Goal: Transaction & Acquisition: Purchase product/service

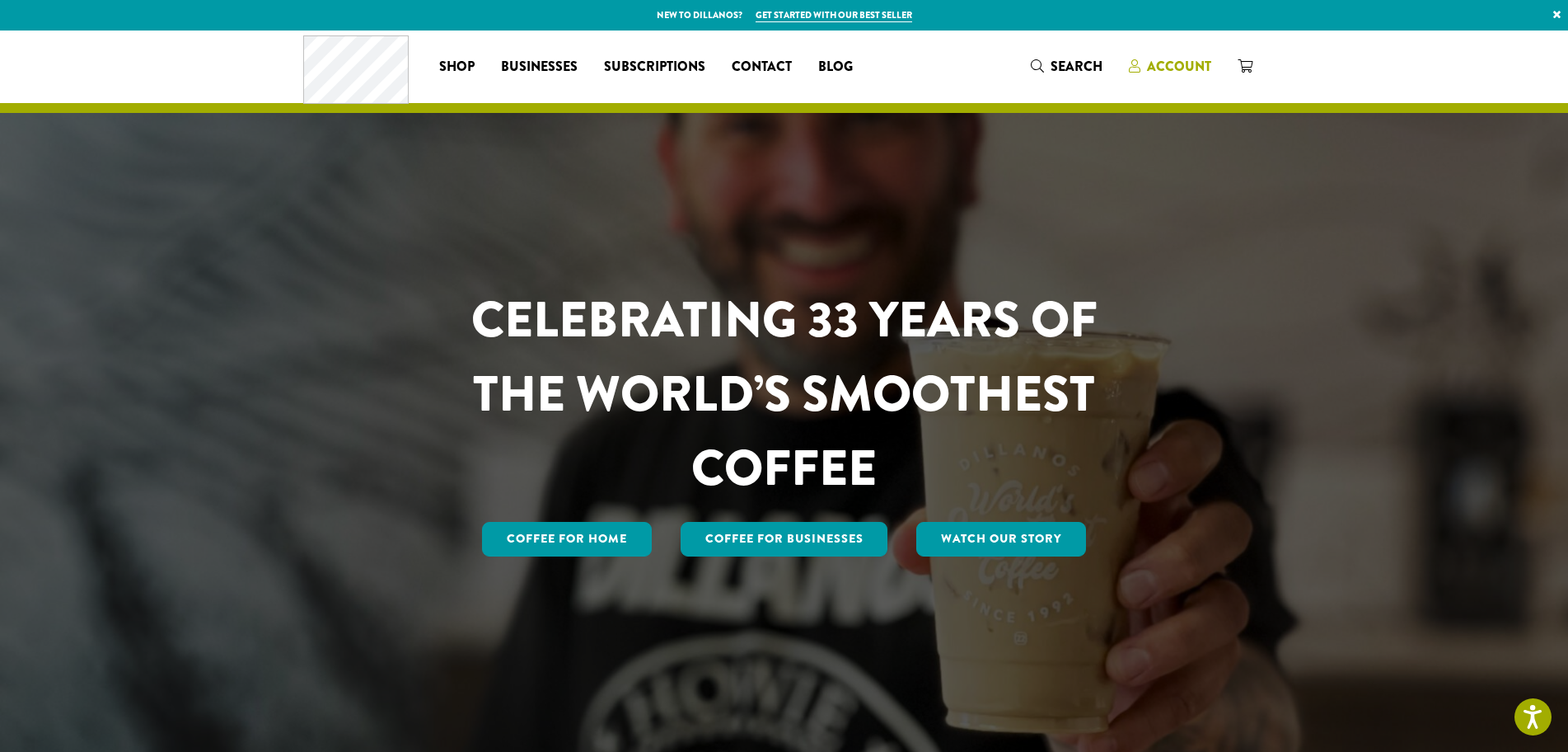
click at [1162, 64] on span "Account" at bounding box center [1179, 66] width 64 height 19
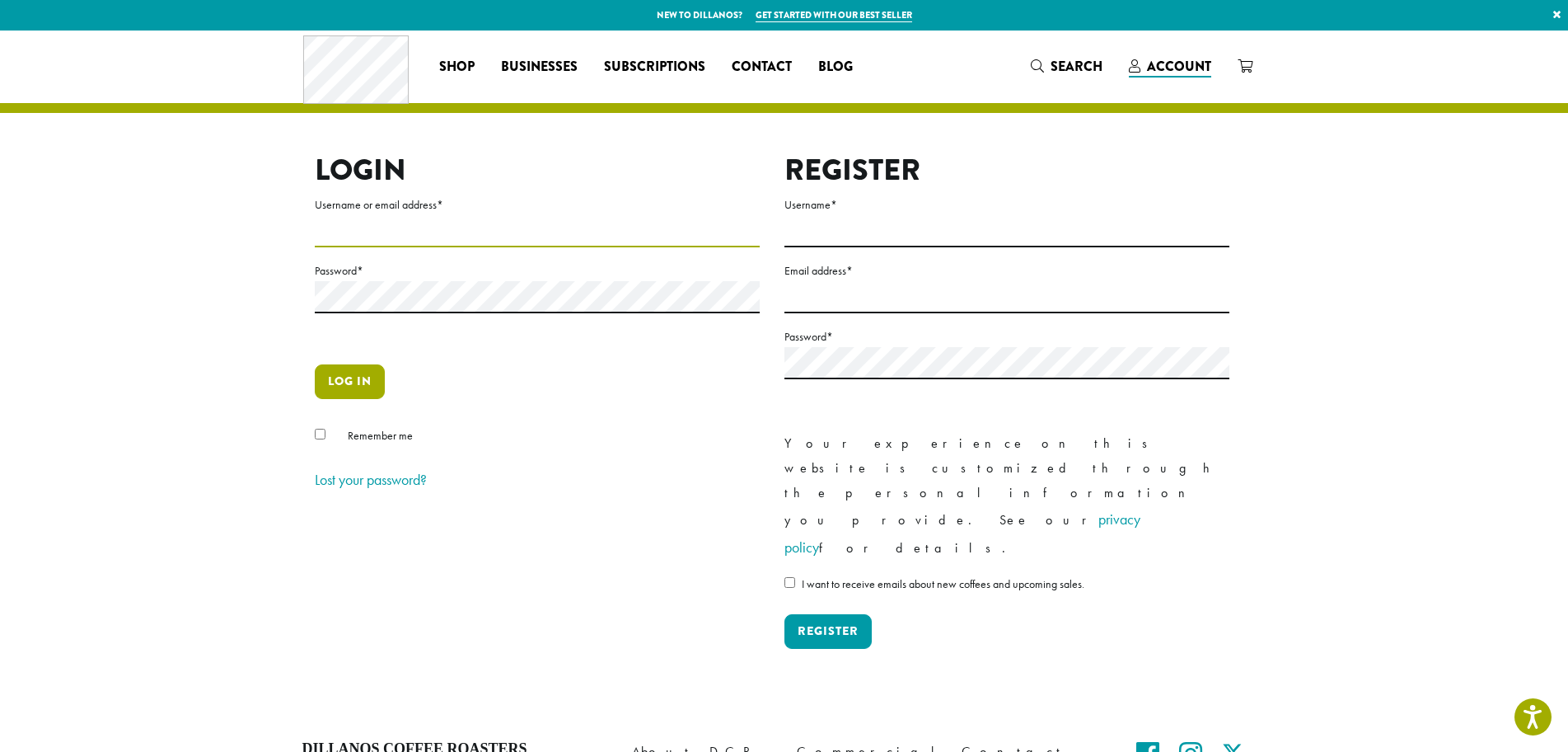
type input "**********"
click at [348, 378] on button "Log in" at bounding box center [349, 381] width 70 height 34
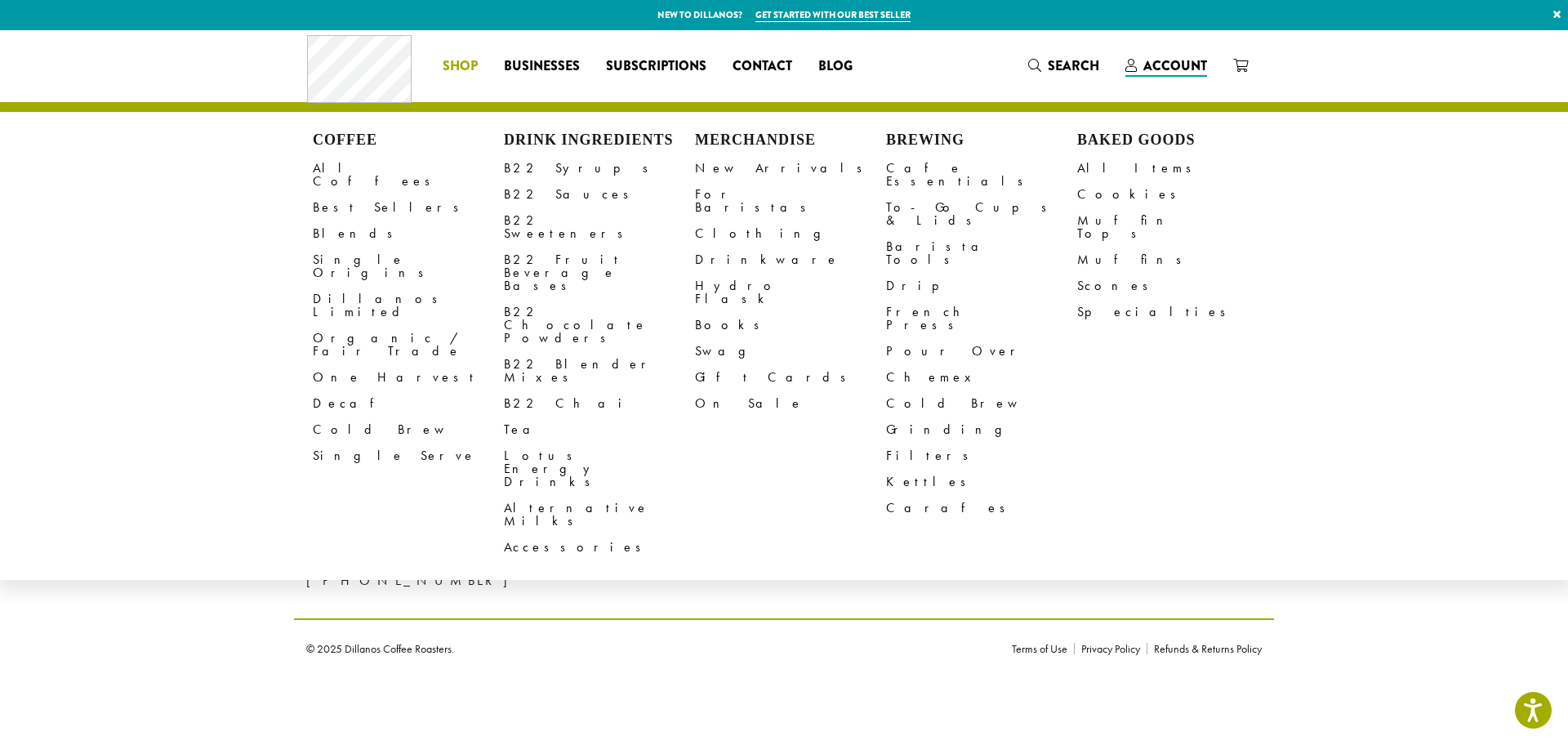
click at [454, 65] on span "Shop" at bounding box center [460, 66] width 35 height 20
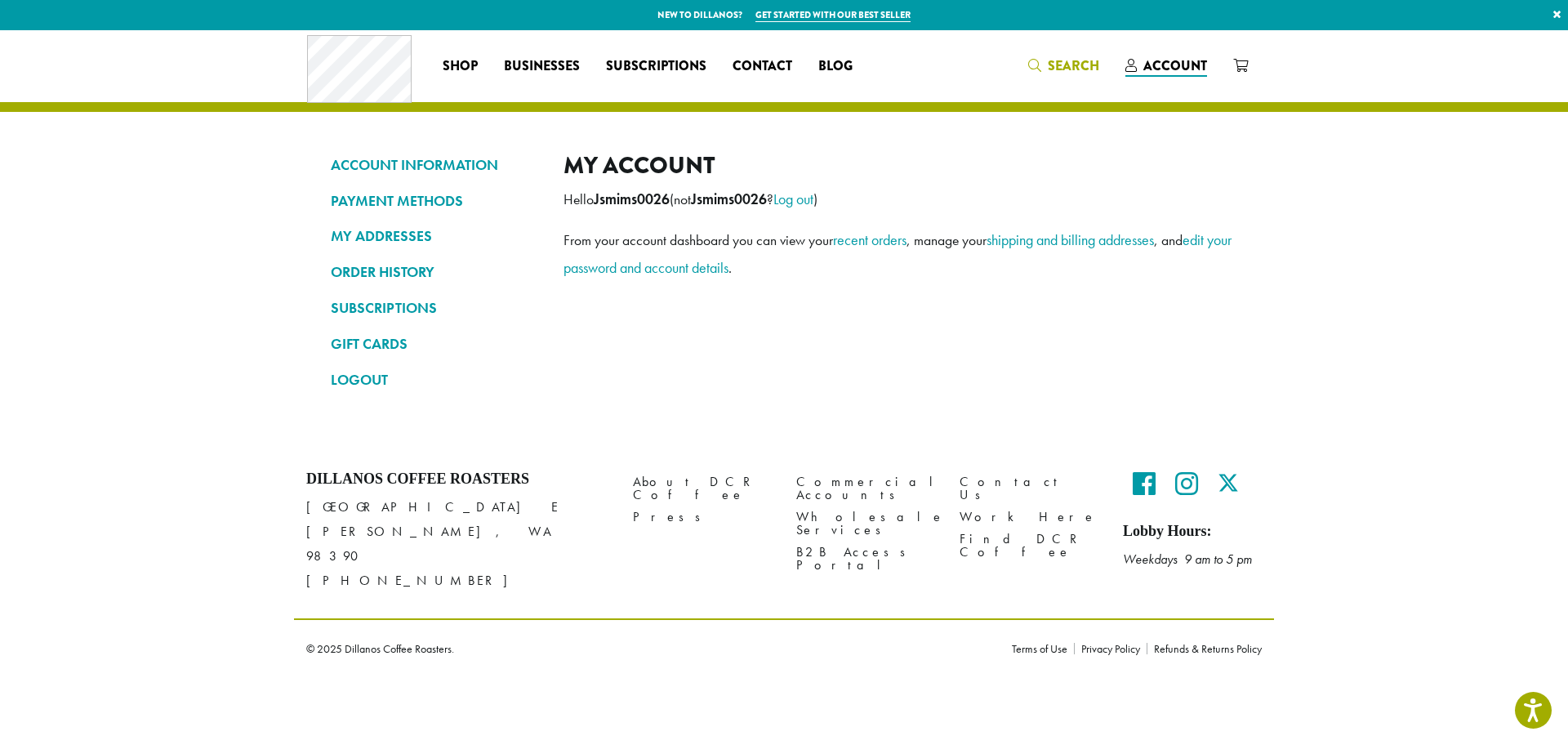
click at [1052, 65] on span "Search" at bounding box center [1073, 66] width 52 height 18
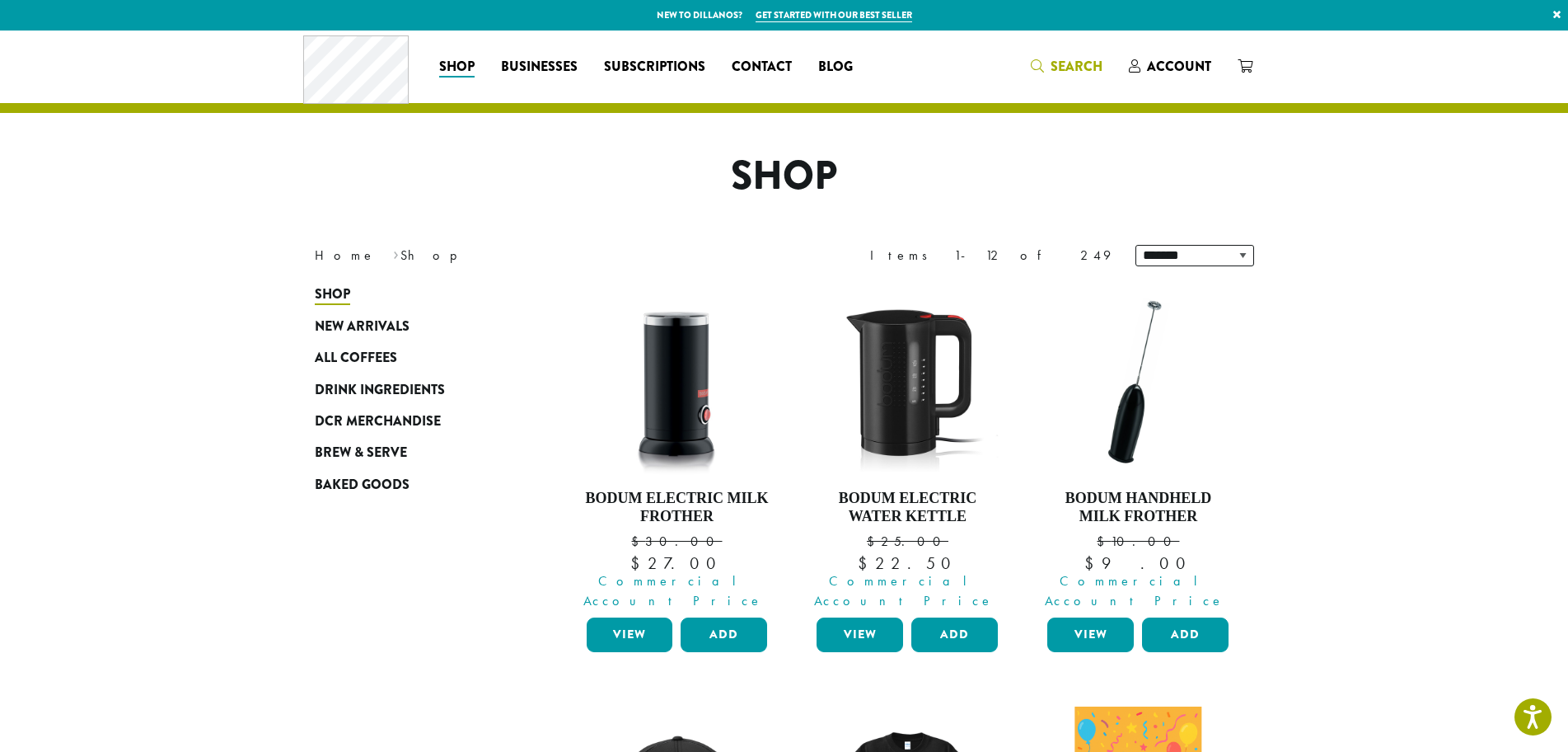
click at [1065, 56] on link "Search" at bounding box center [1067, 66] width 98 height 27
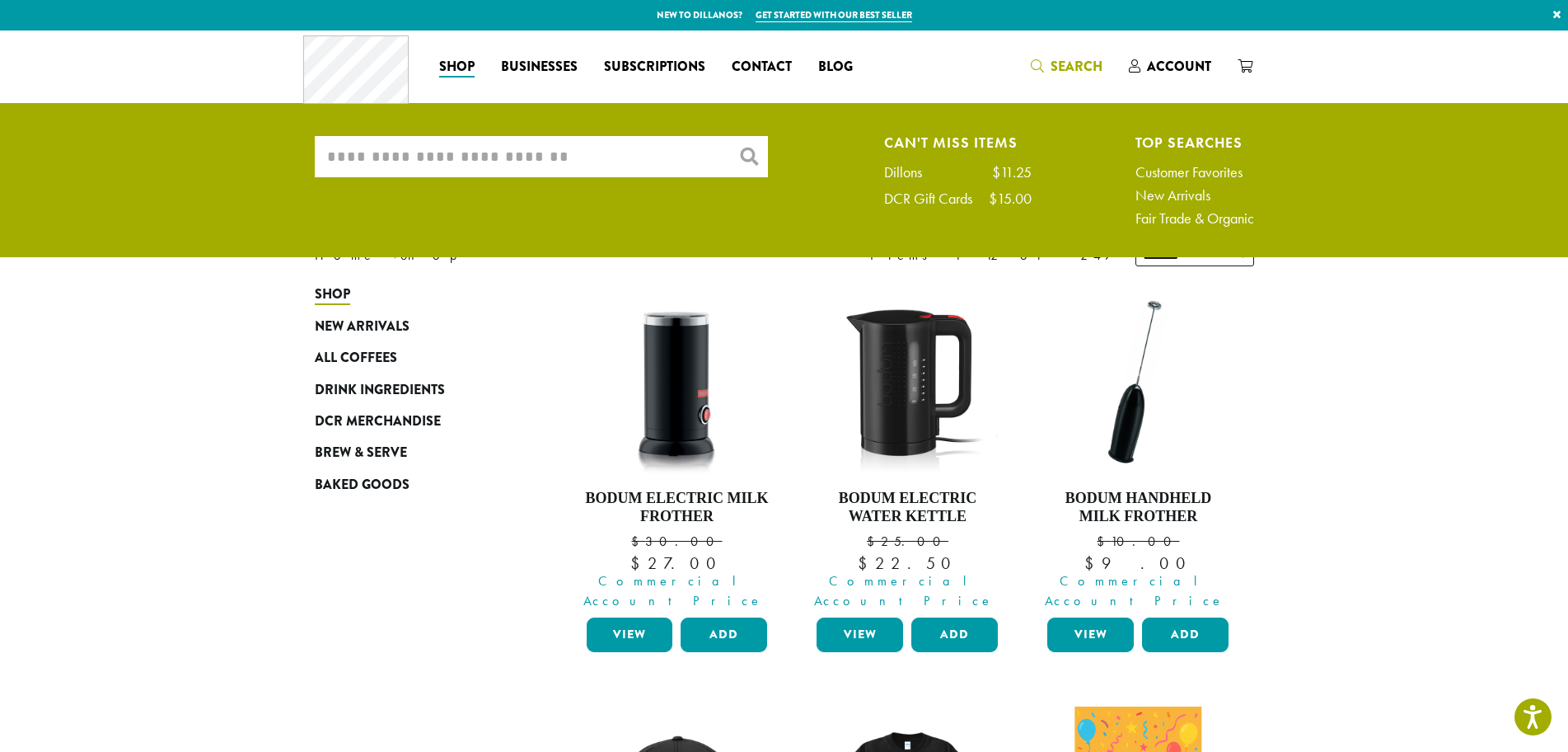
click at [538, 147] on input "What are you searching for?" at bounding box center [541, 157] width 454 height 41
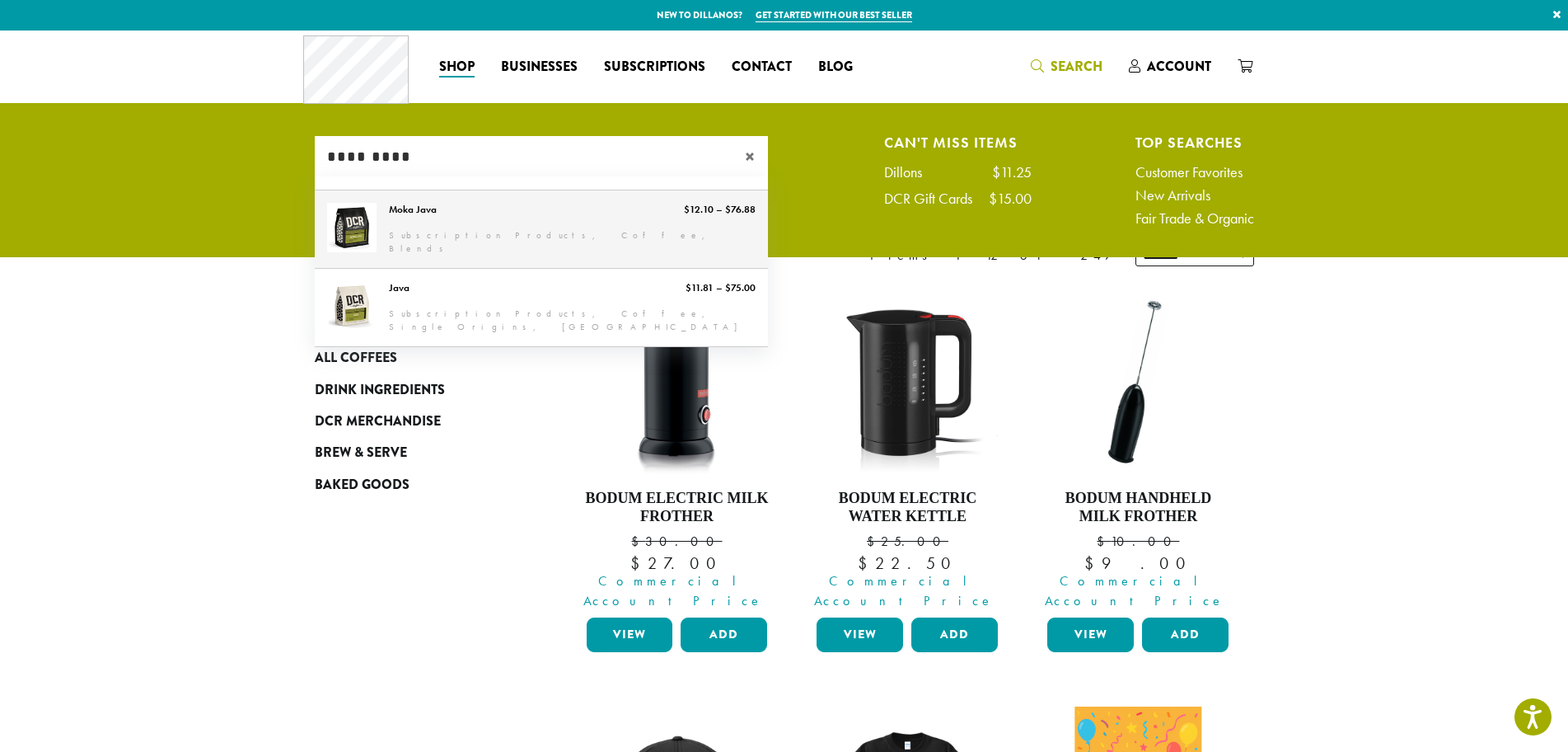
type input "*********"
click at [431, 203] on link "Moka Java" at bounding box center [541, 228] width 454 height 77
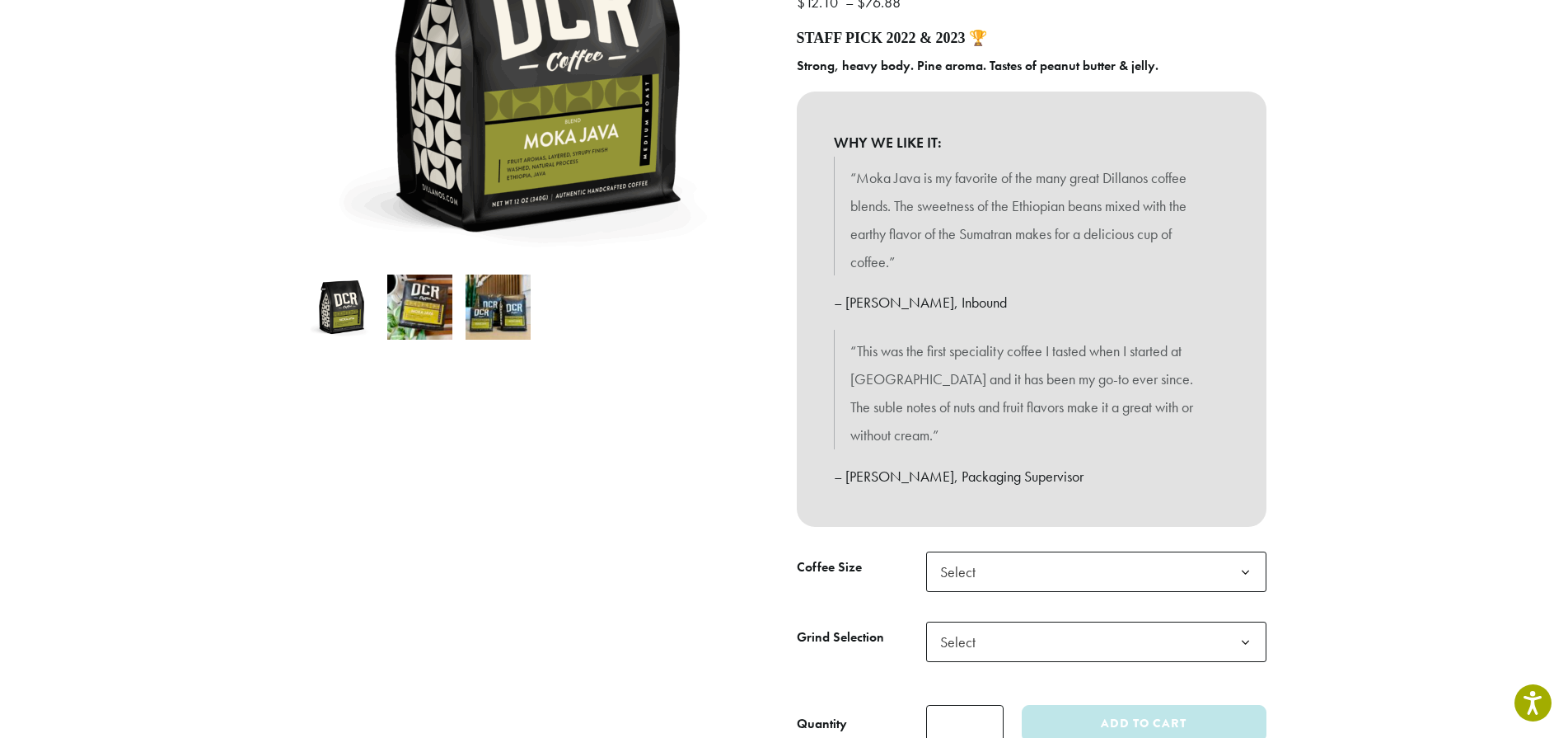
click at [1077, 552] on span "Select" at bounding box center [1096, 571] width 340 height 40
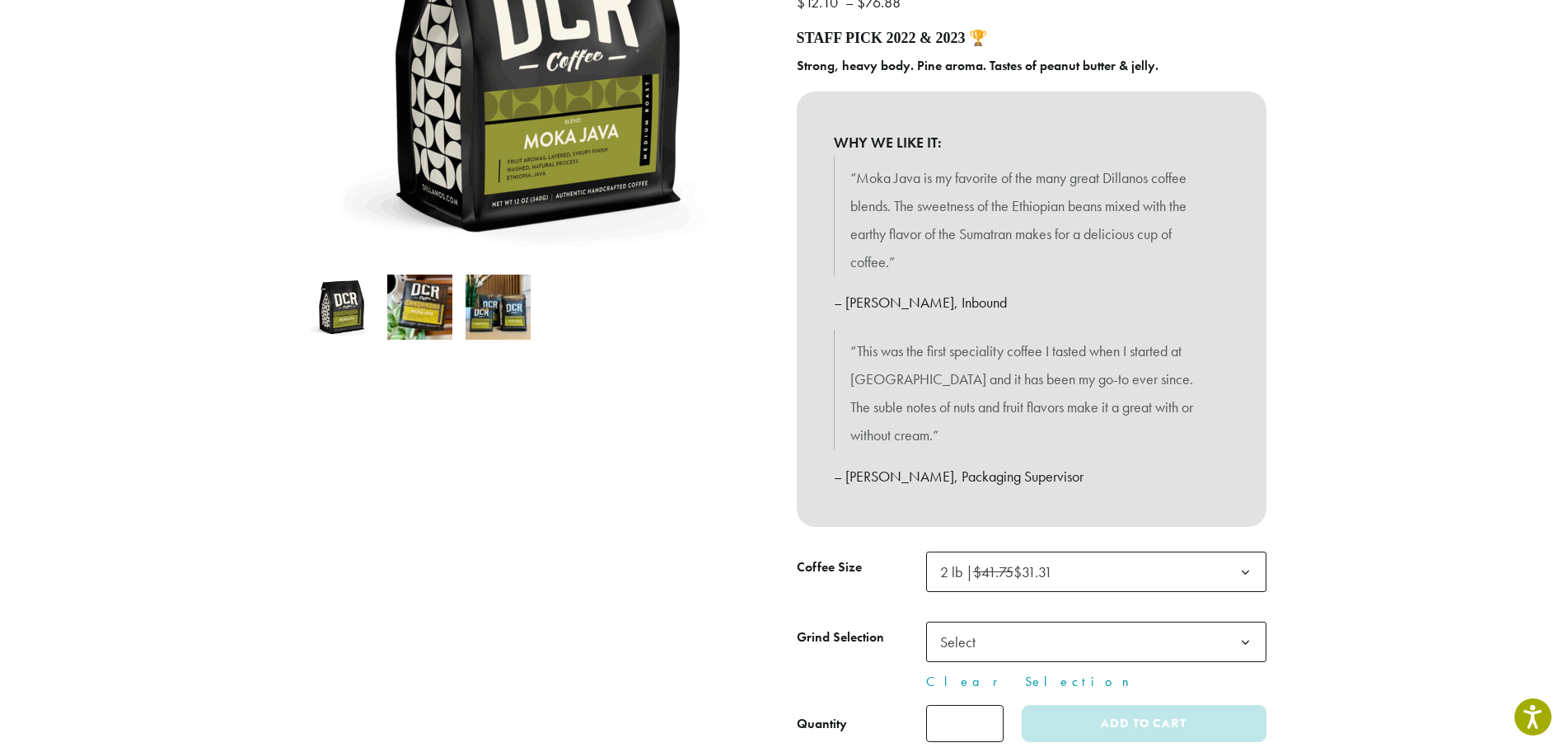
click at [961, 625] on span "Select" at bounding box center [962, 641] width 59 height 33
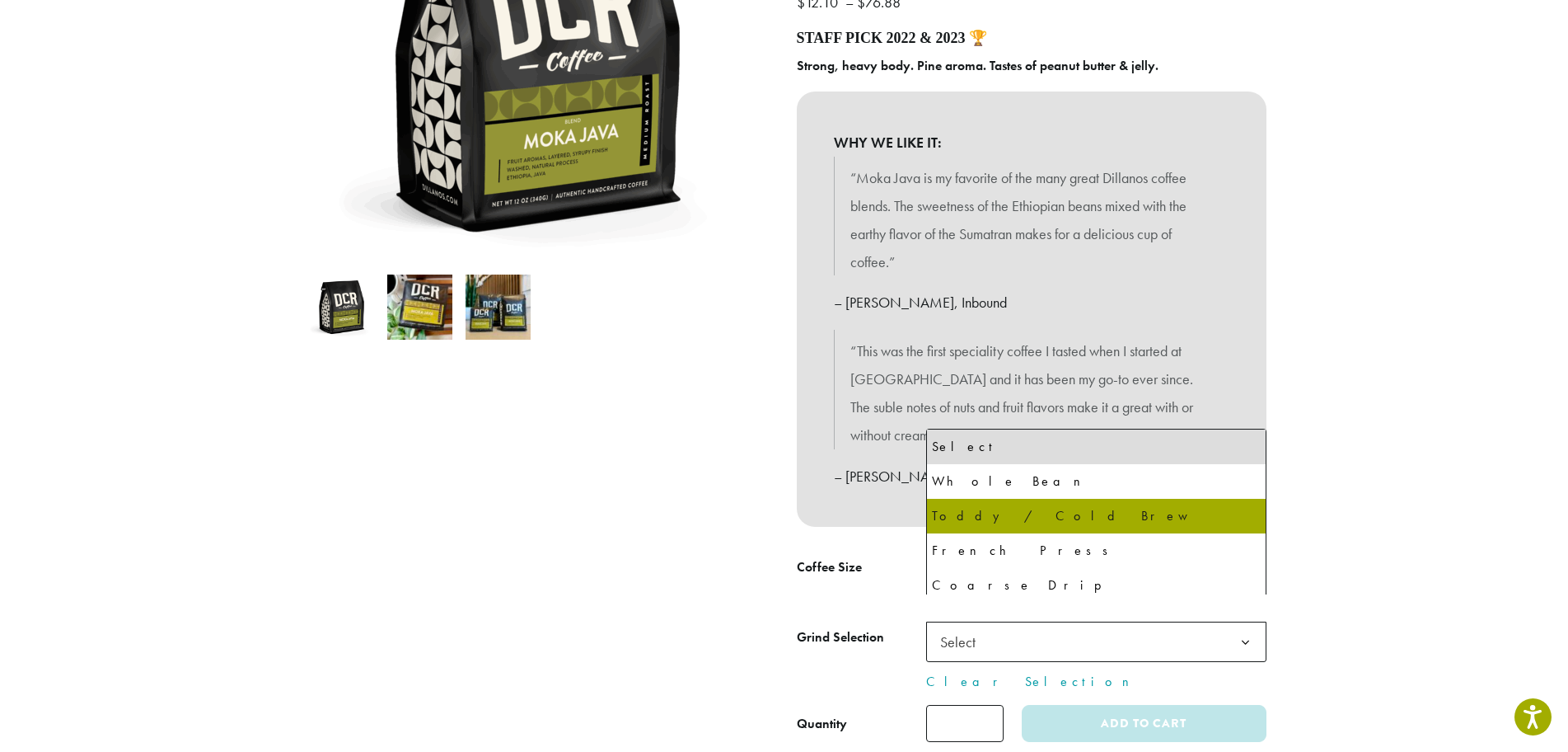
select select "**********"
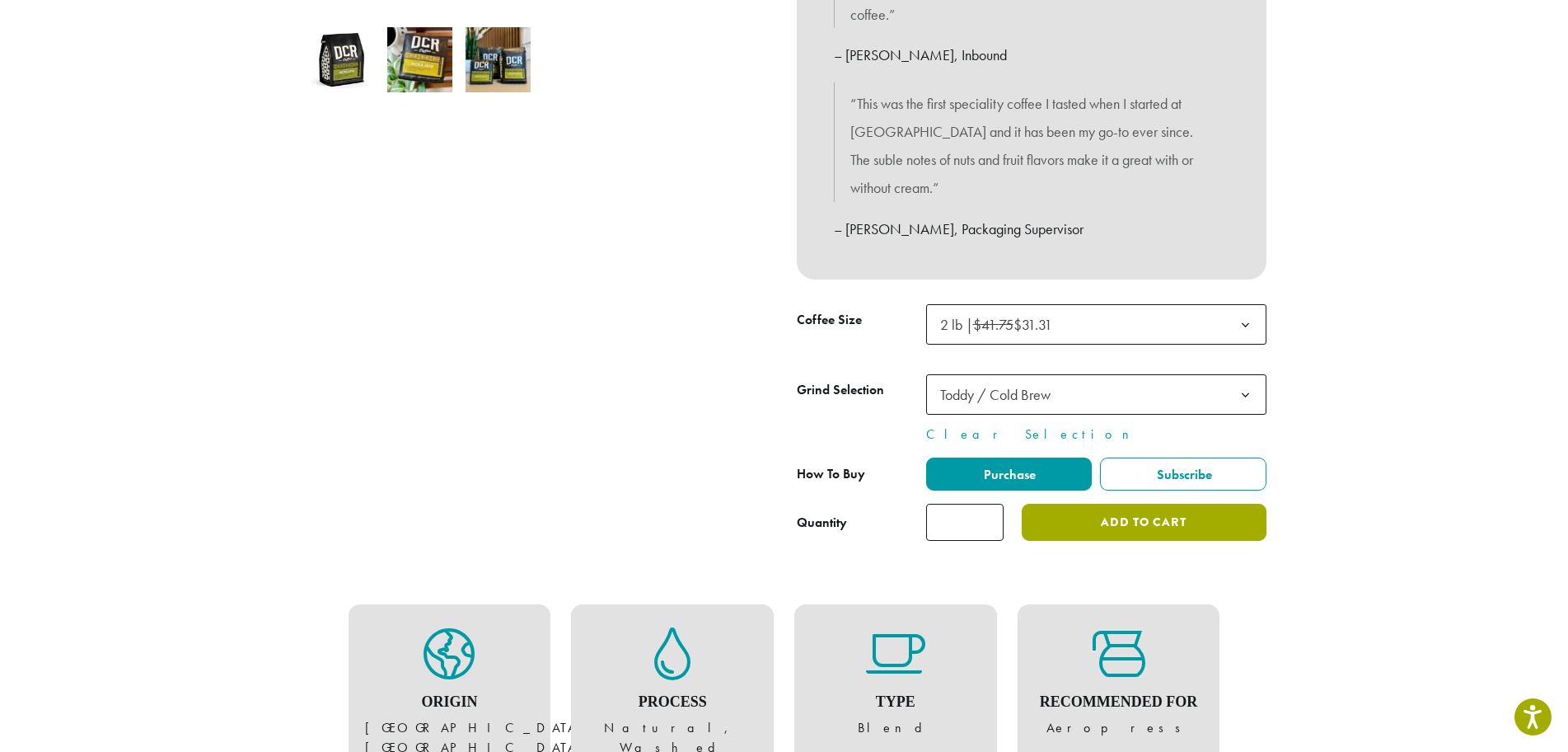
click at [1111, 504] on button "Add to cart" at bounding box center [1144, 523] width 244 height 37
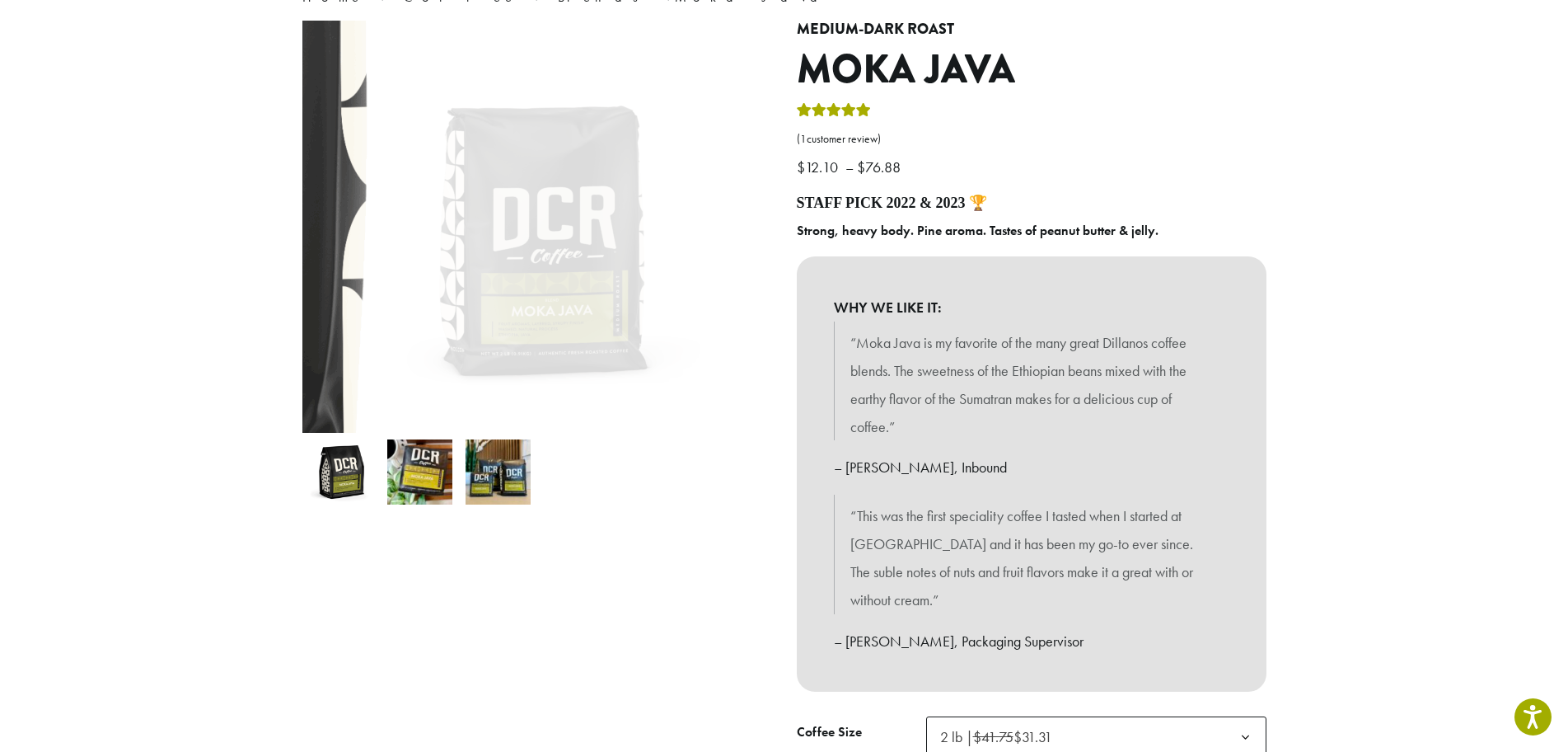
scroll to position [68, 0]
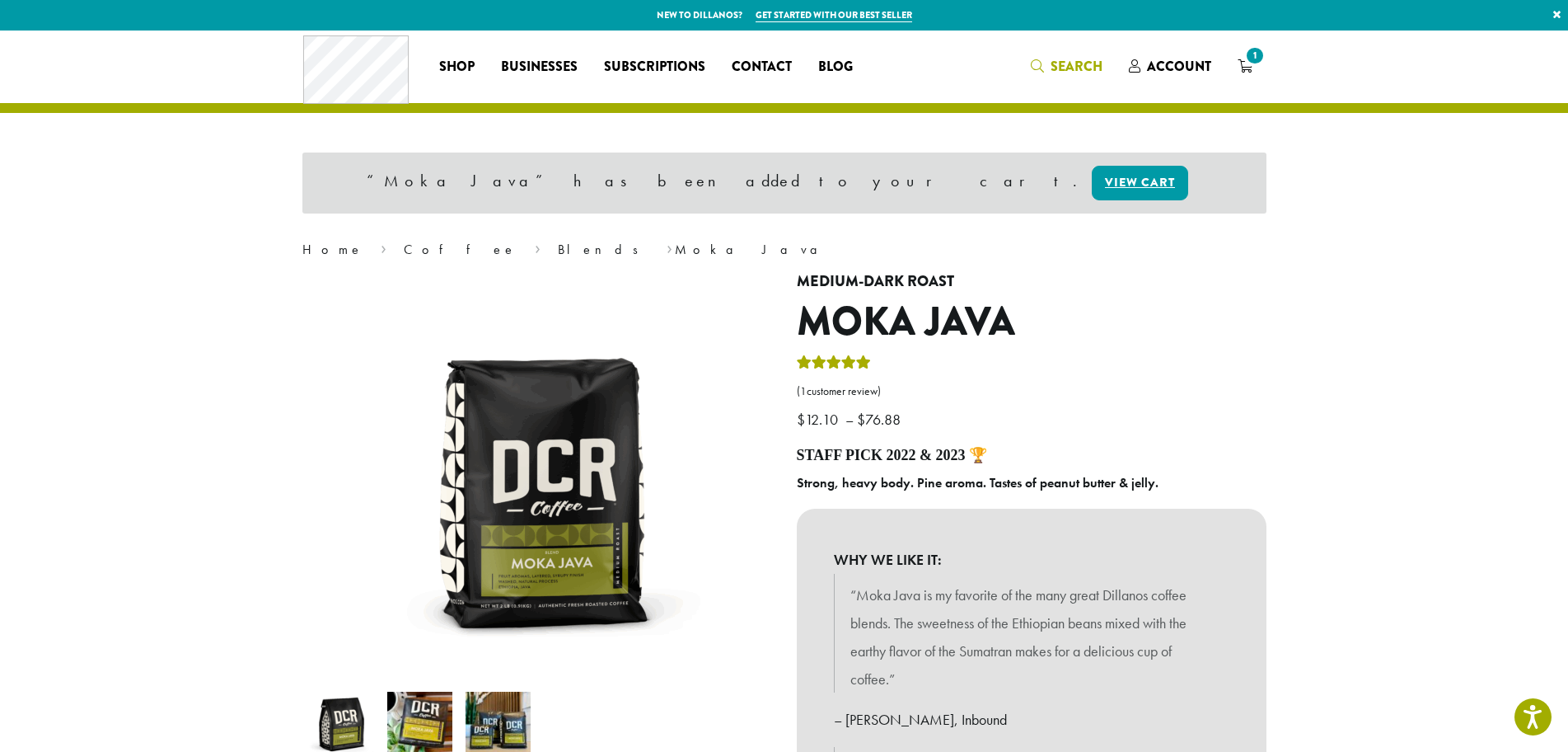
click at [1051, 66] on span "Search" at bounding box center [1067, 67] width 72 height 21
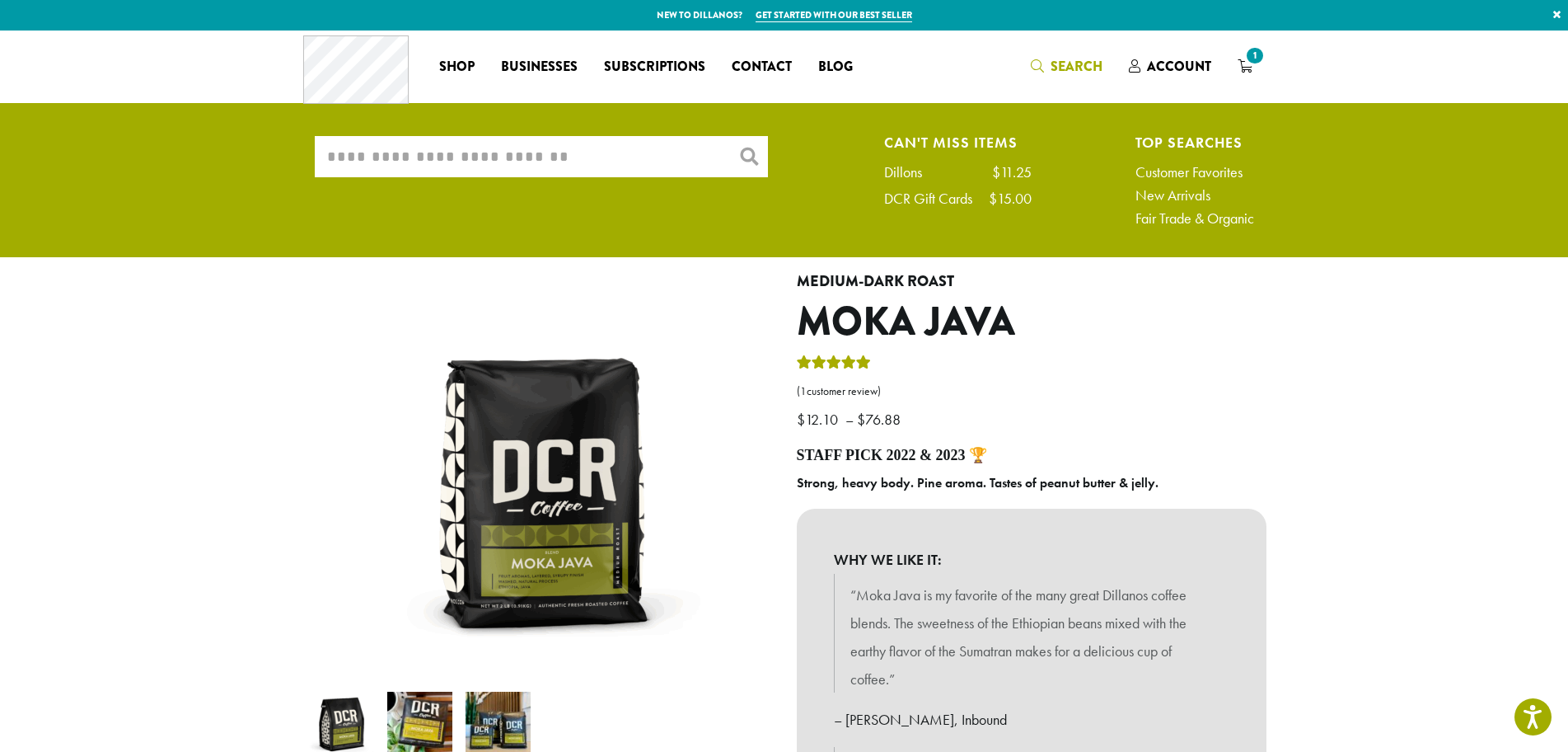
click at [638, 155] on input "What are you searching for?" at bounding box center [541, 157] width 454 height 41
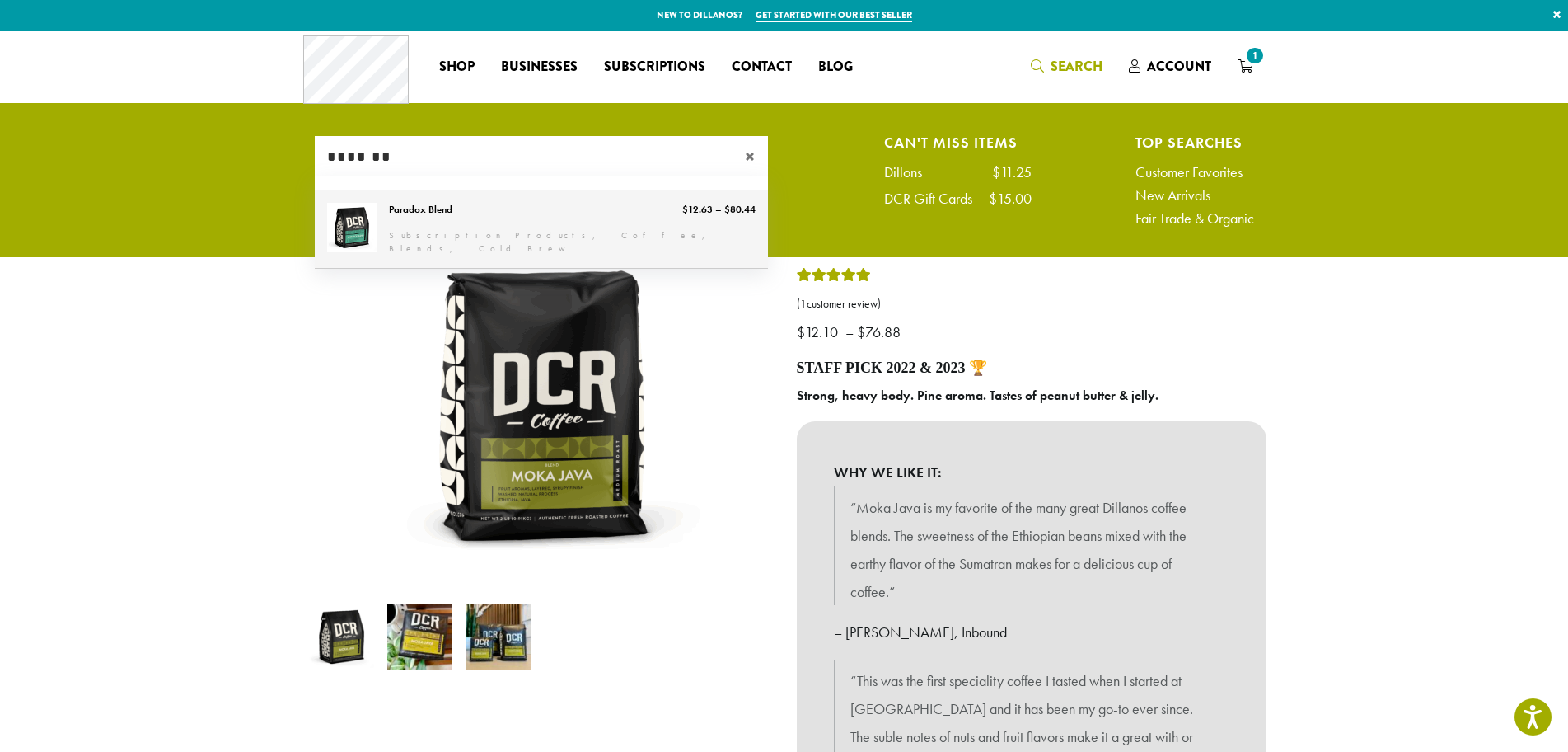
type input "*******"
click at [400, 214] on link "Paradox Blend" at bounding box center [541, 228] width 454 height 77
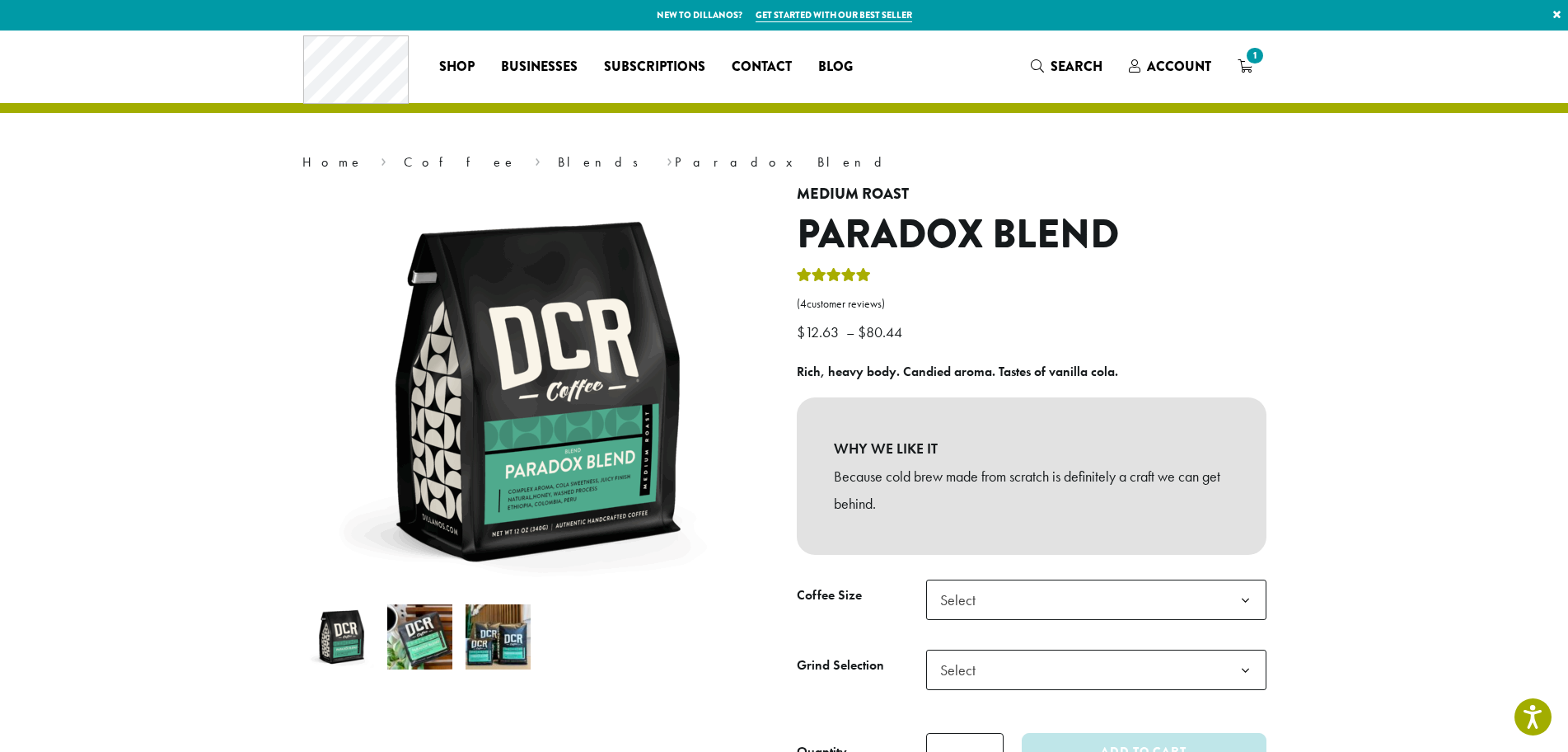
scroll to position [330, 0]
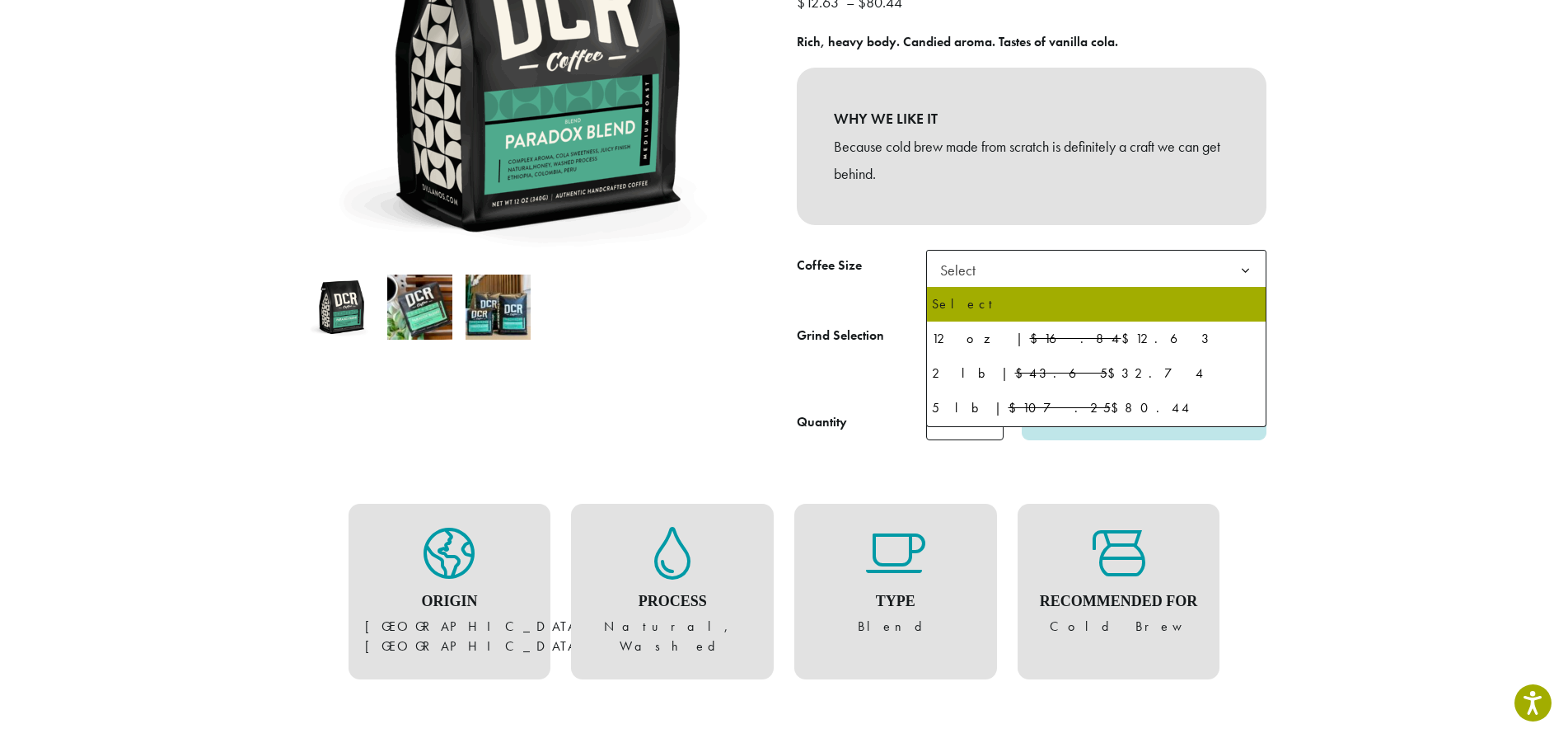
click at [1004, 274] on span "Select" at bounding box center [1096, 269] width 340 height 40
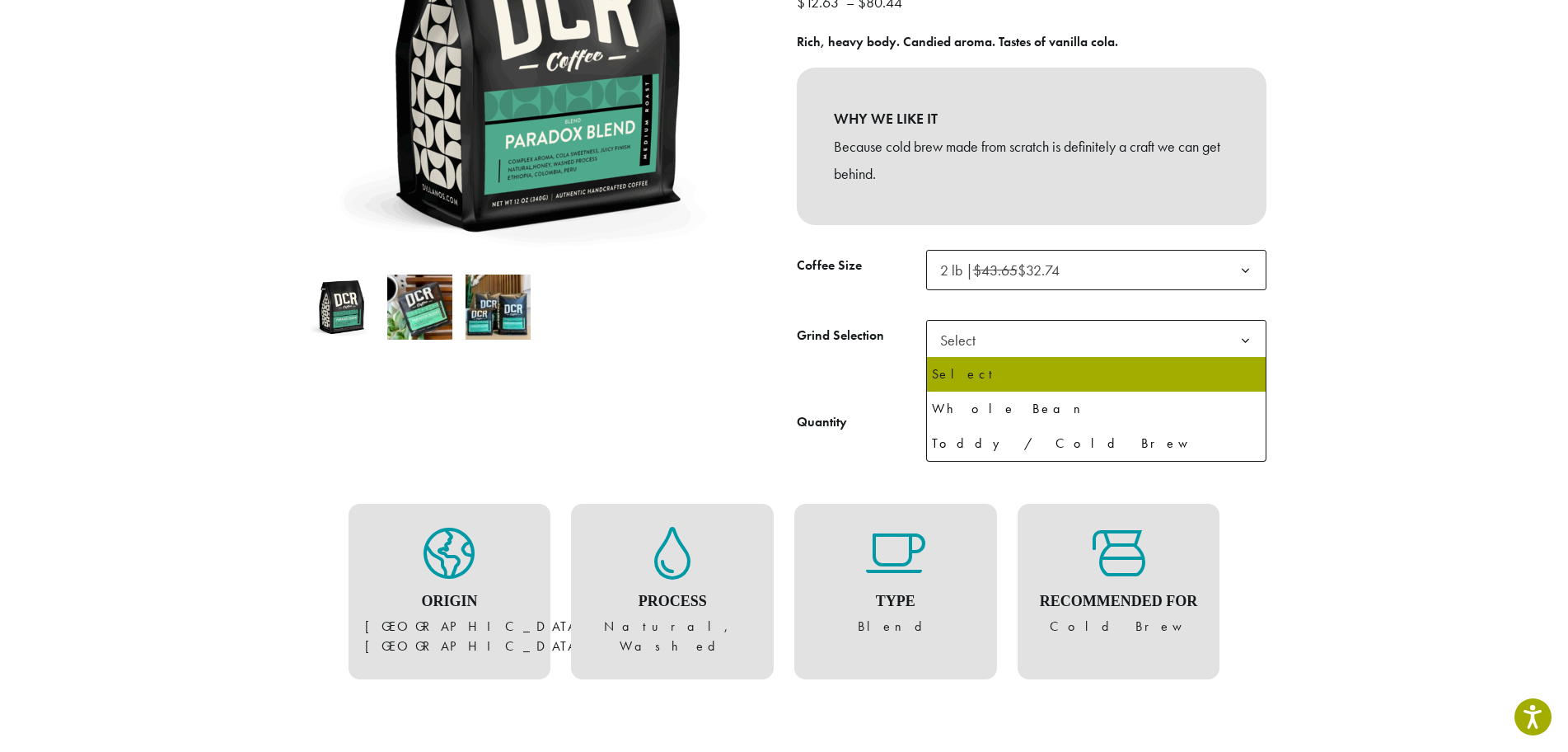
click at [989, 350] on span "Select" at bounding box center [962, 340] width 59 height 33
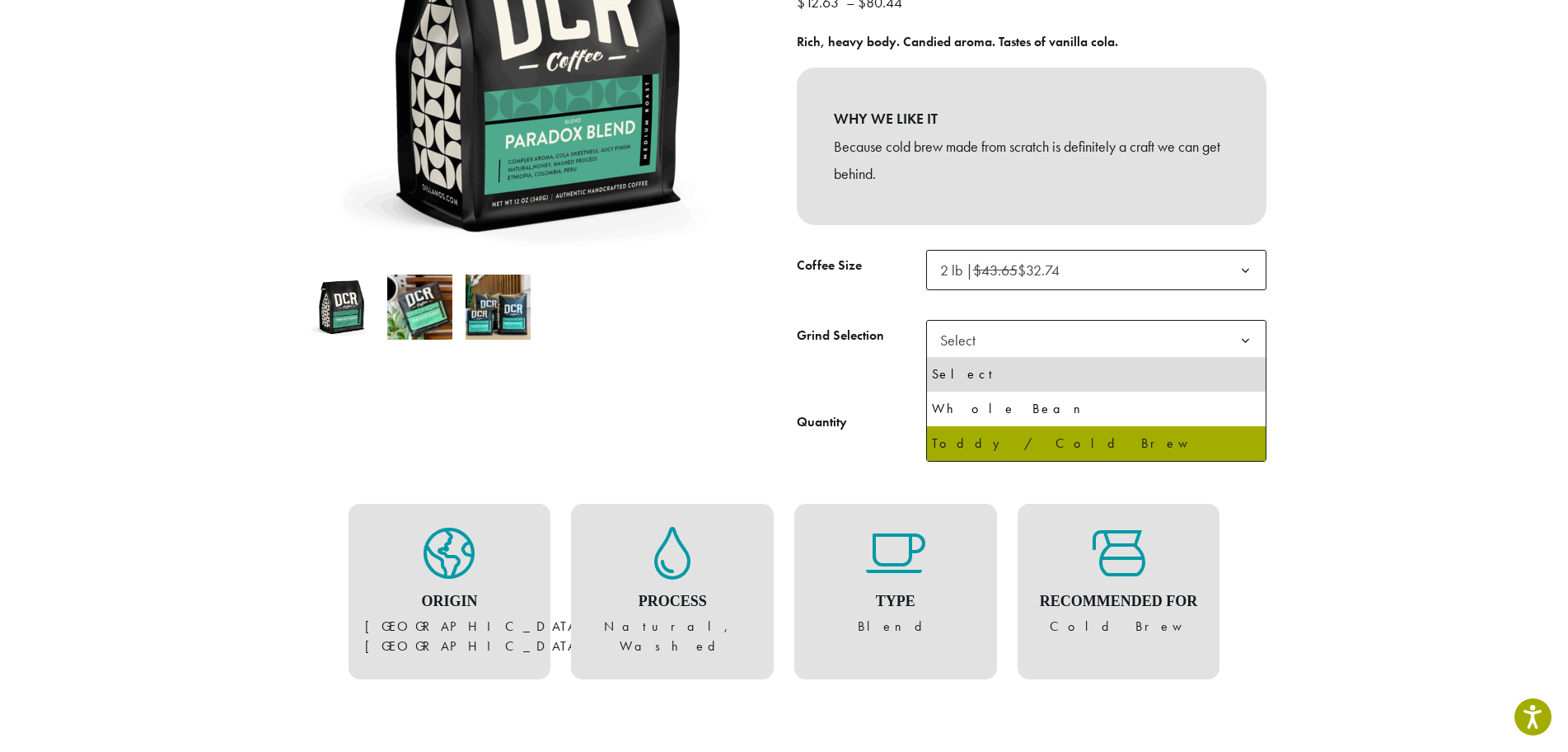
select select "**********"
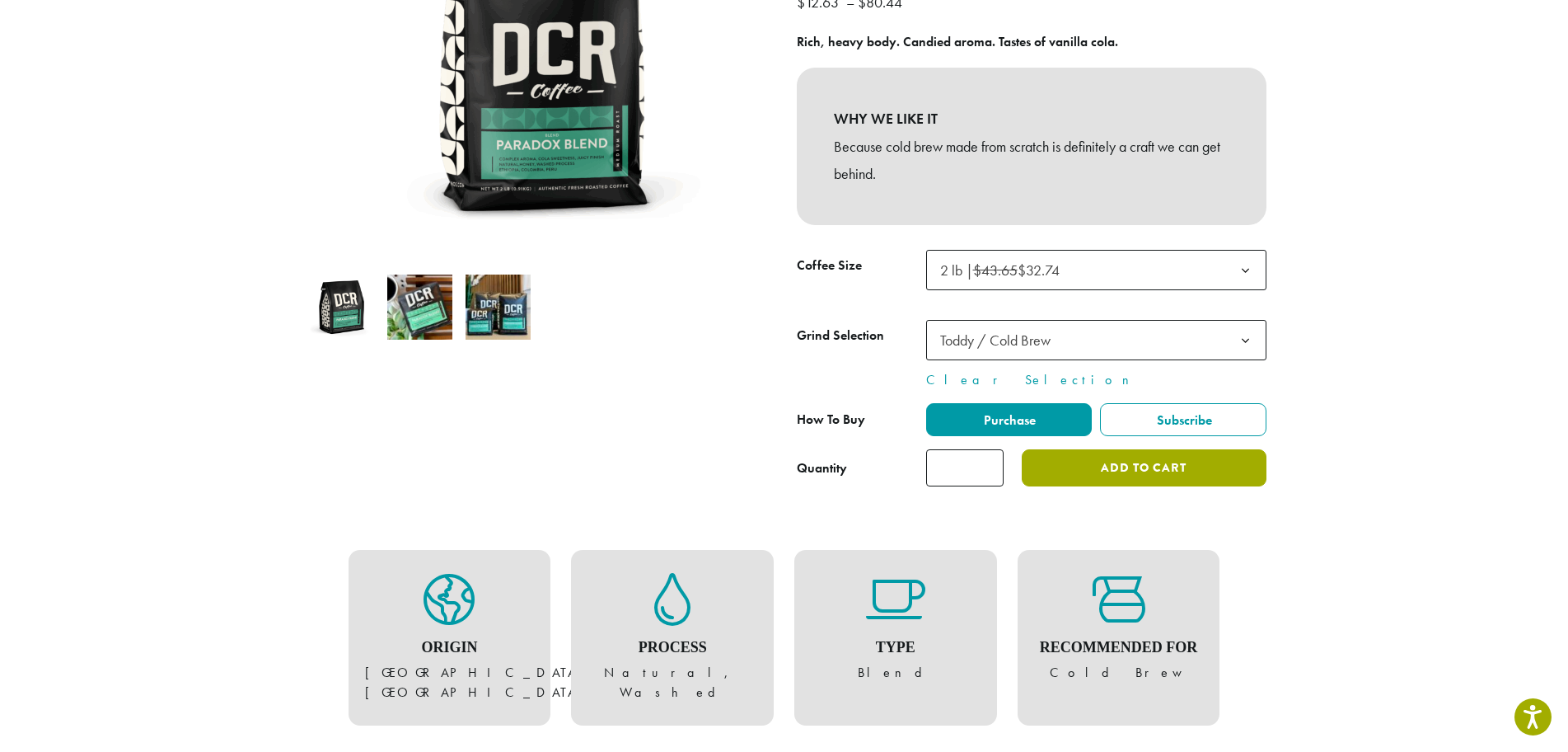
click at [1118, 470] on button "Add to cart" at bounding box center [1144, 468] width 244 height 37
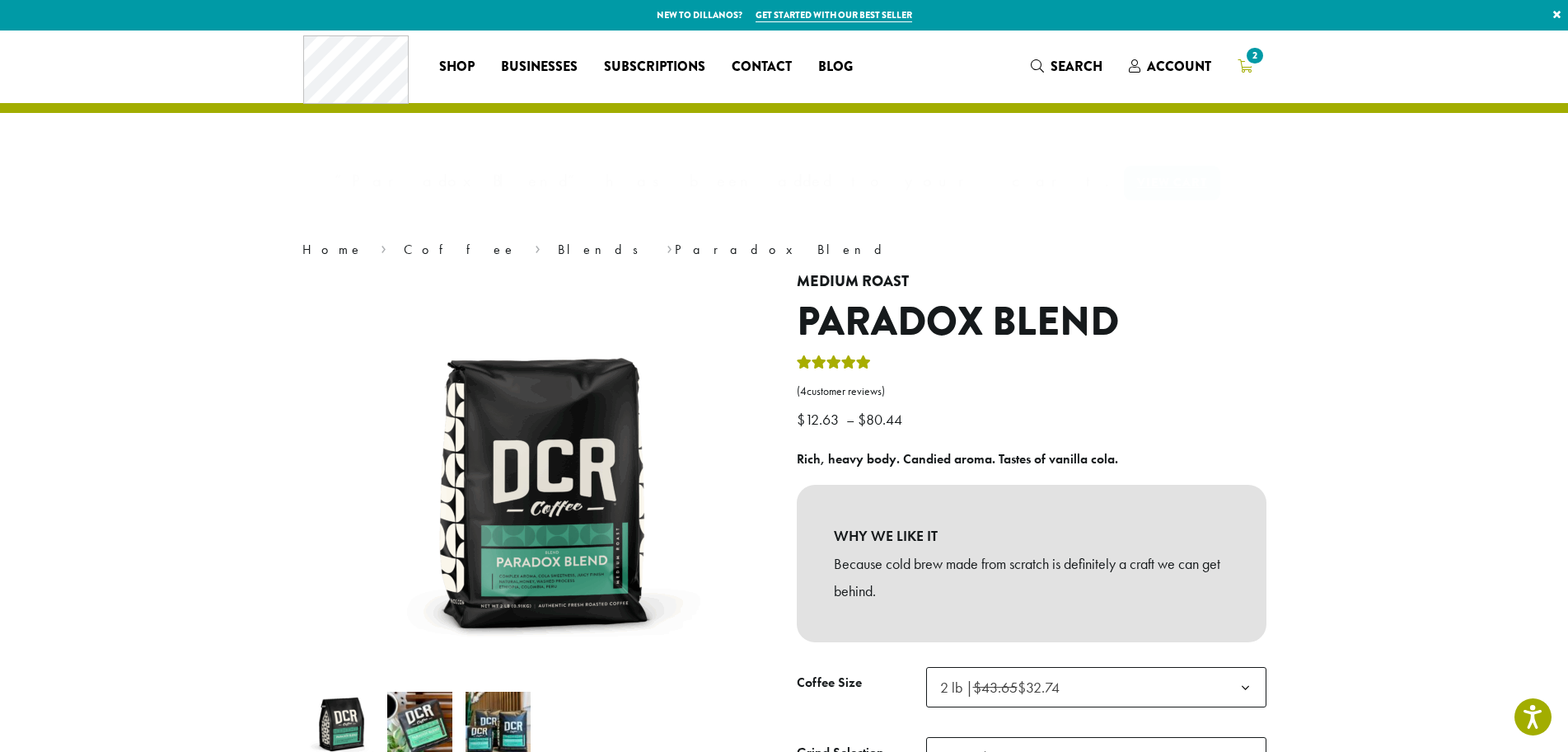
click at [1248, 62] on span "2" at bounding box center [1255, 56] width 22 height 22
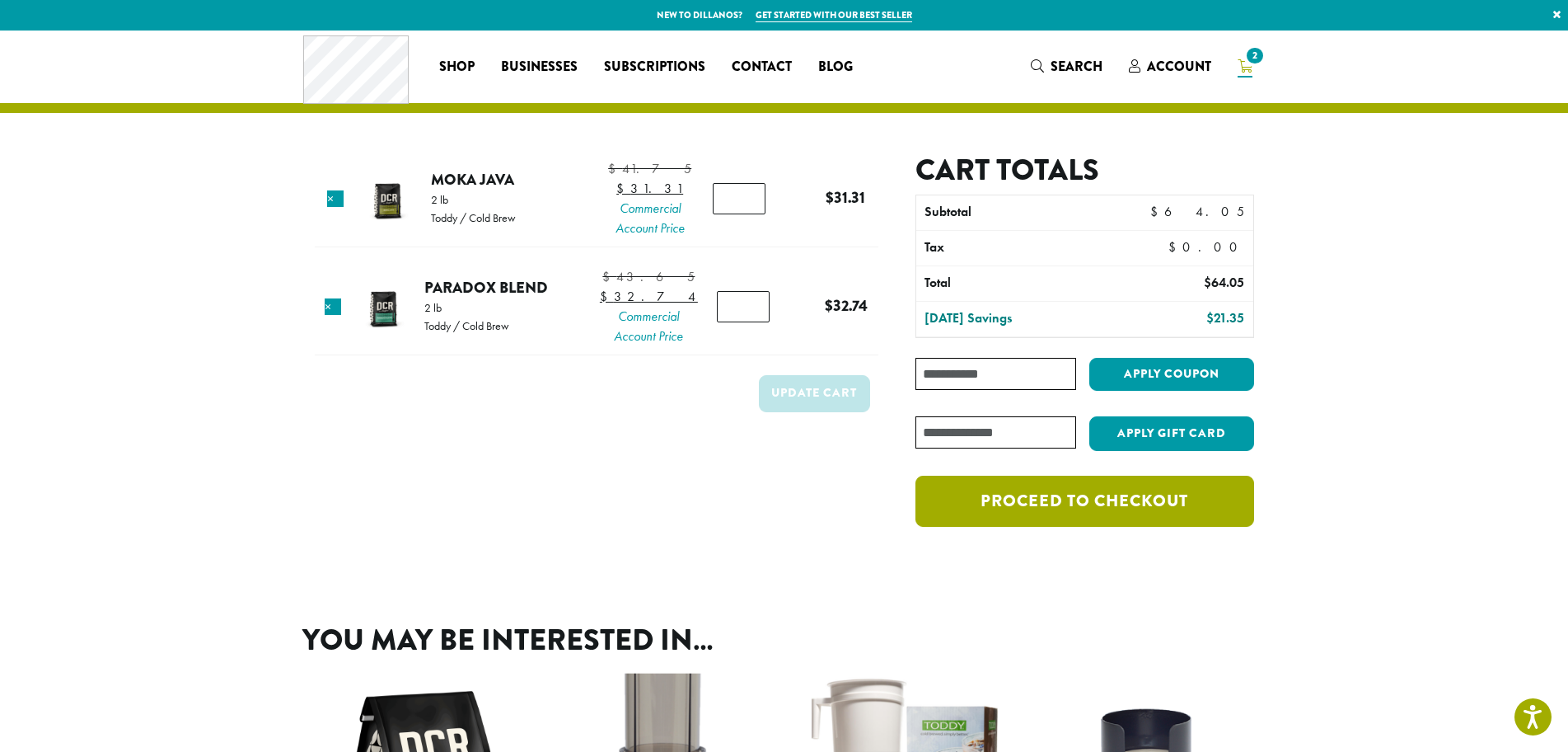
click at [1069, 500] on link "Proceed to checkout" at bounding box center [1084, 500] width 338 height 51
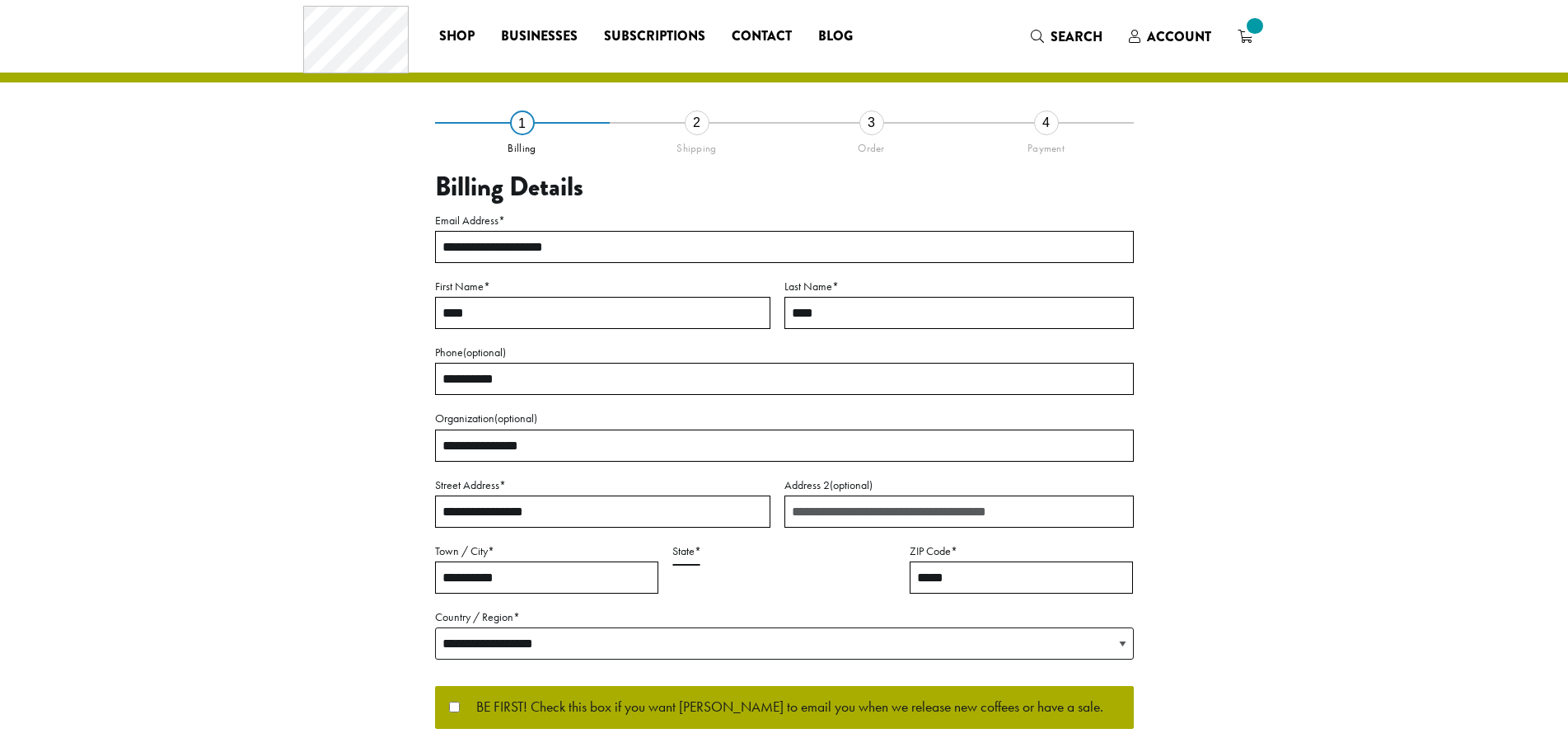
select select "**"
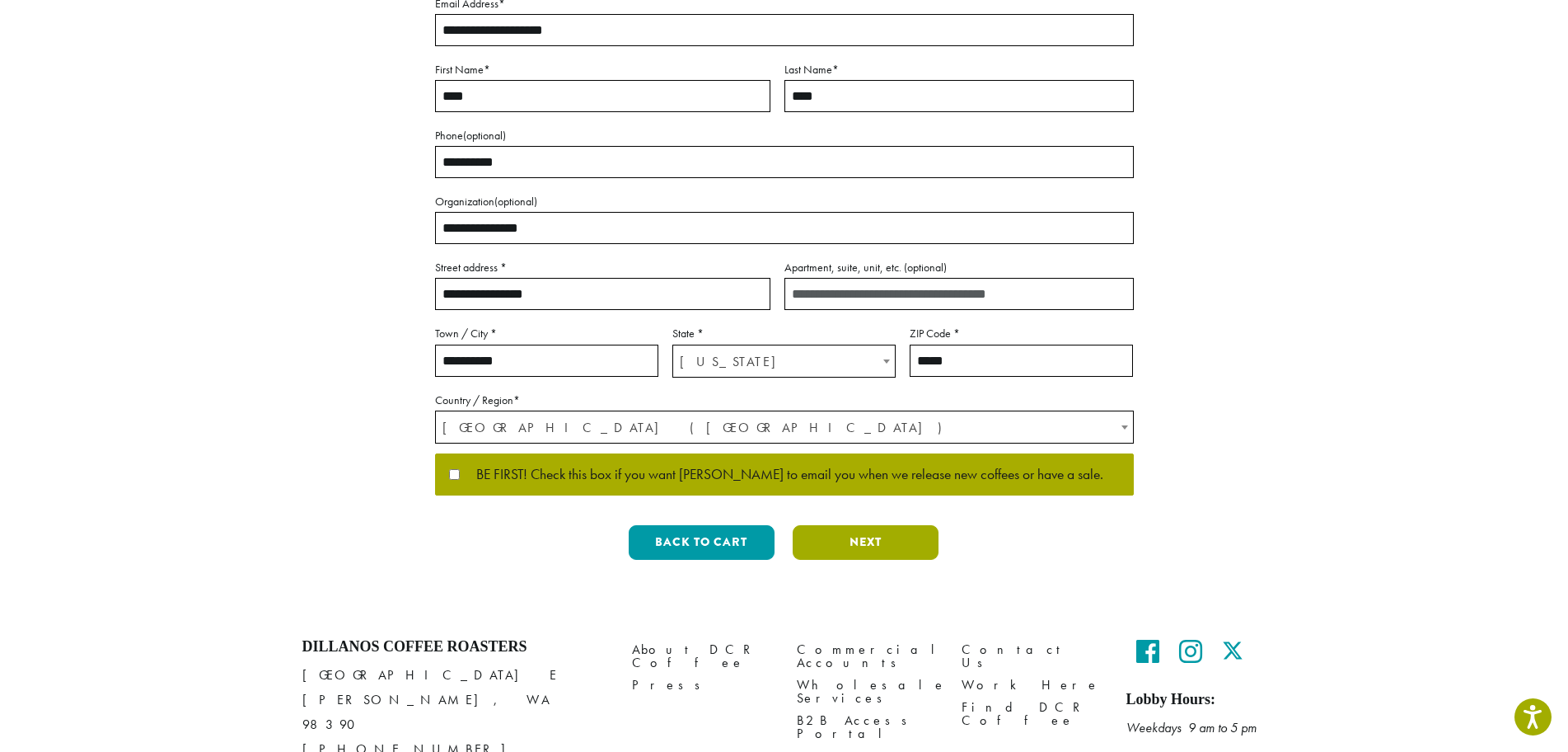
click at [847, 544] on button "Next" at bounding box center [866, 542] width 146 height 34
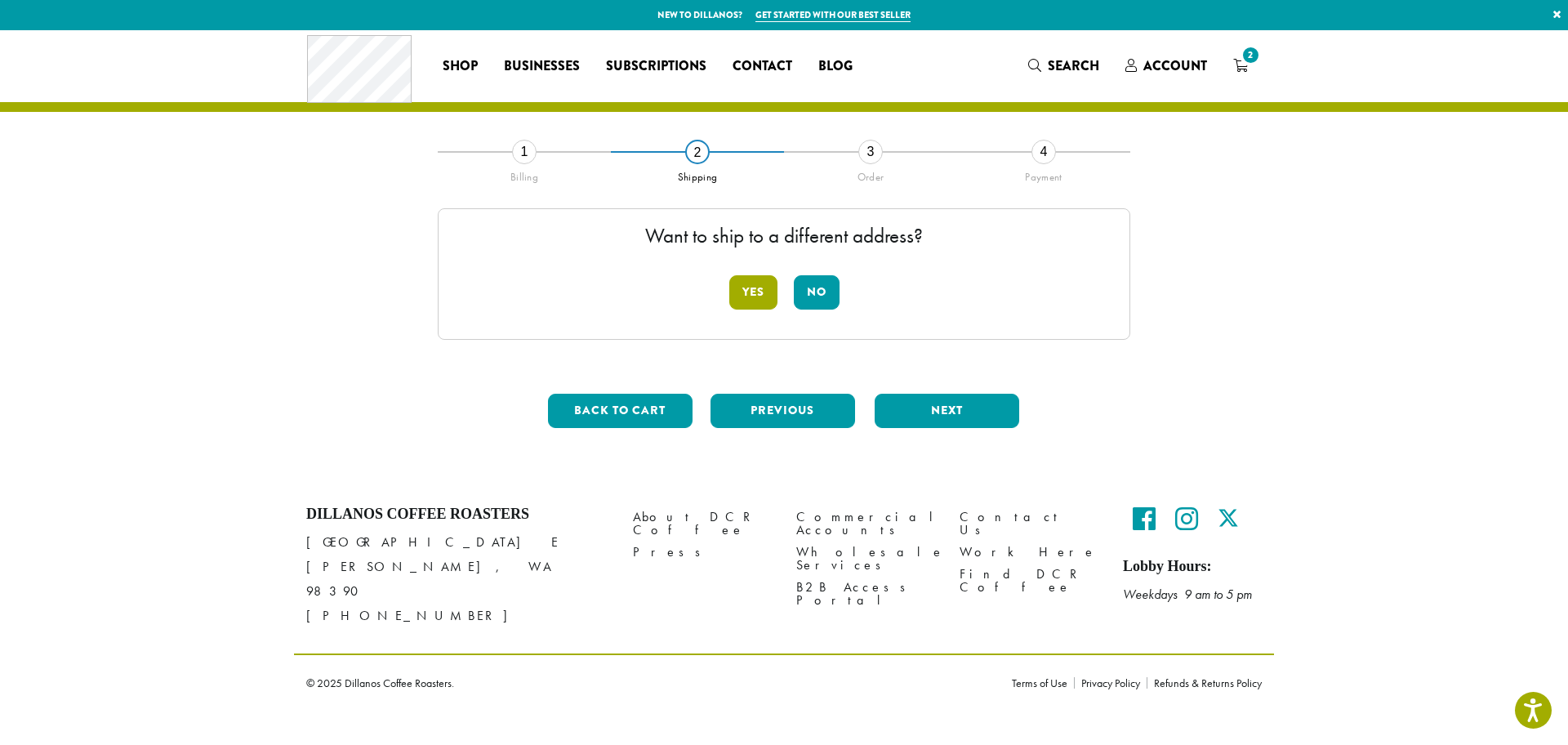
click at [738, 288] on button "Yes" at bounding box center [753, 292] width 48 height 34
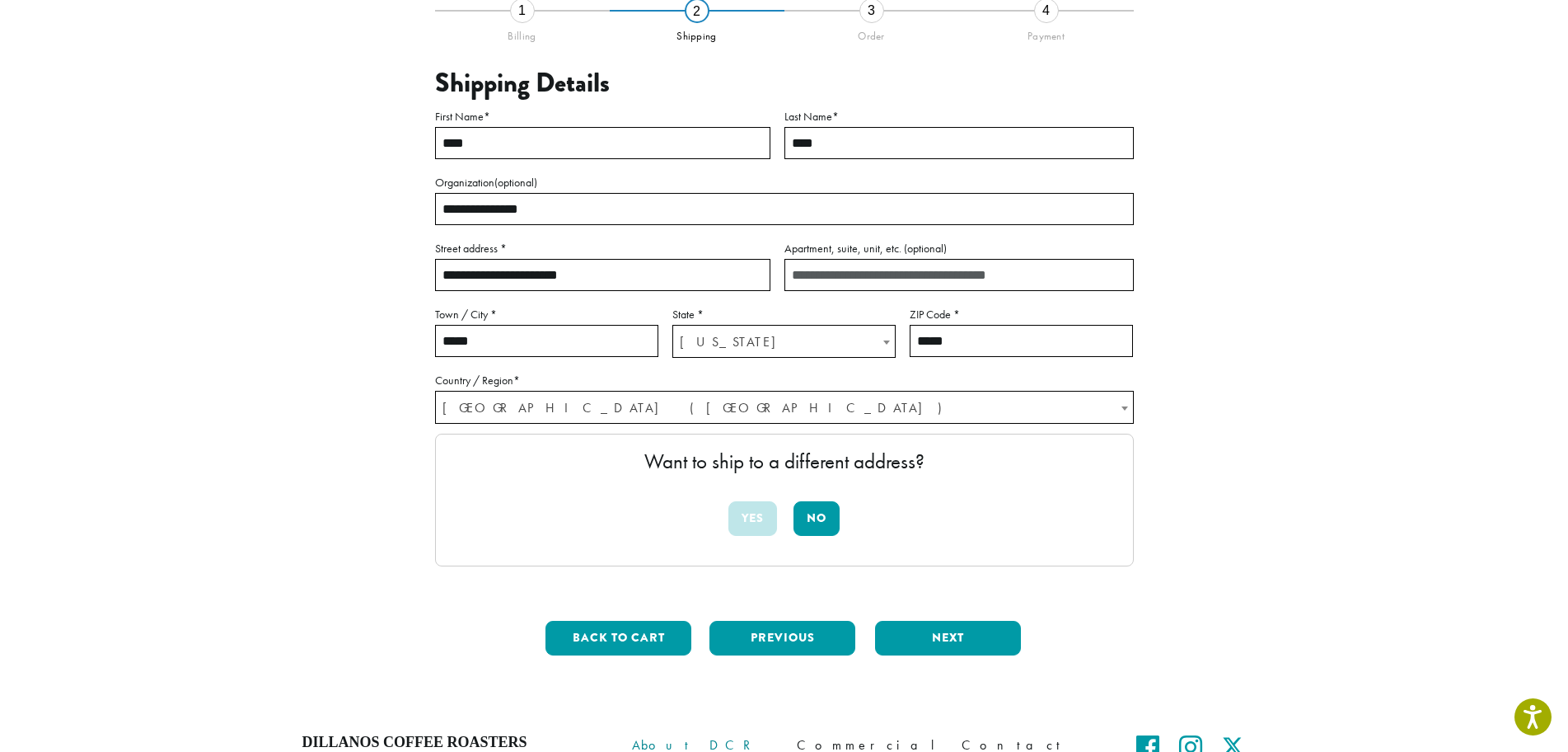
scroll to position [247, 0]
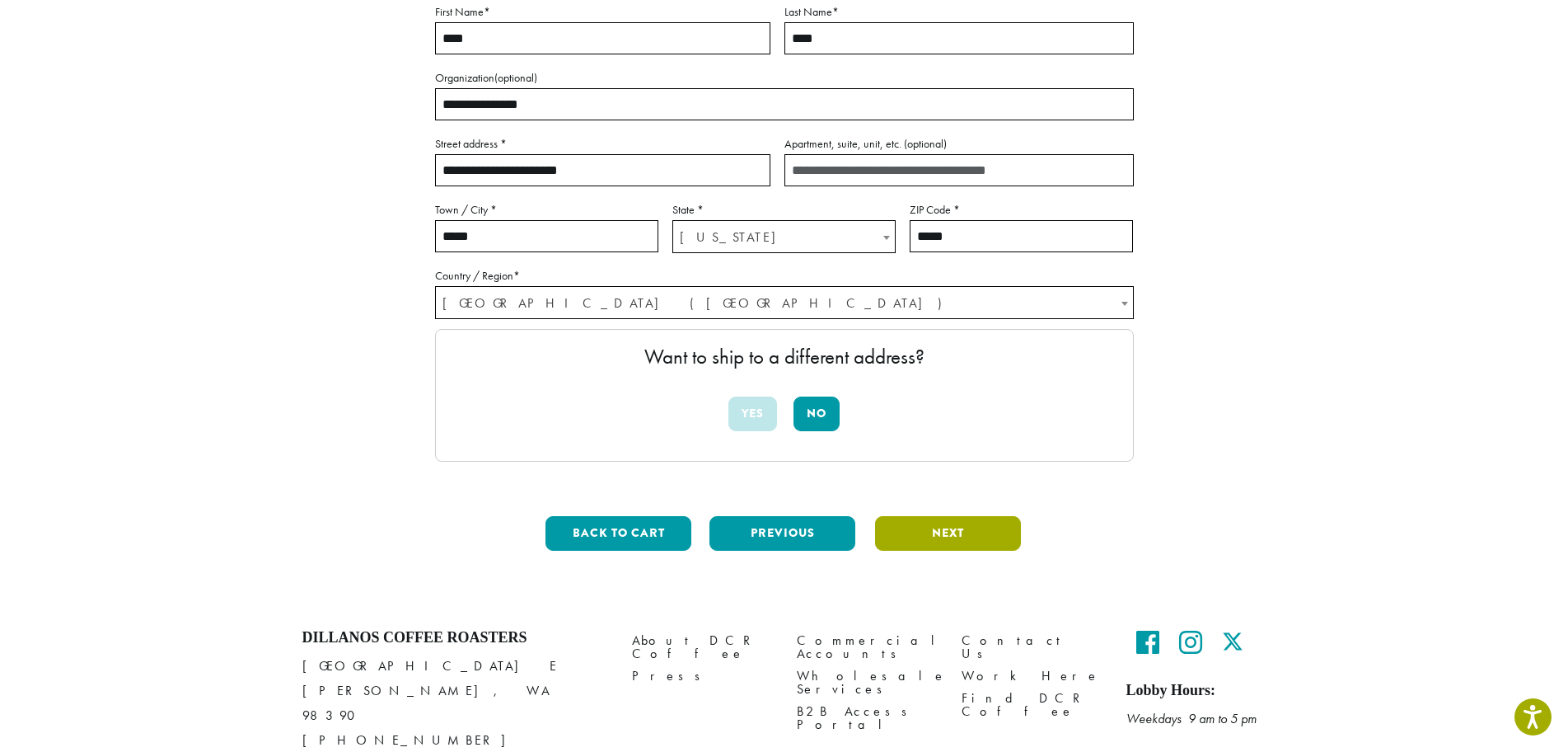
click at [931, 532] on button "Next" at bounding box center [948, 533] width 146 height 34
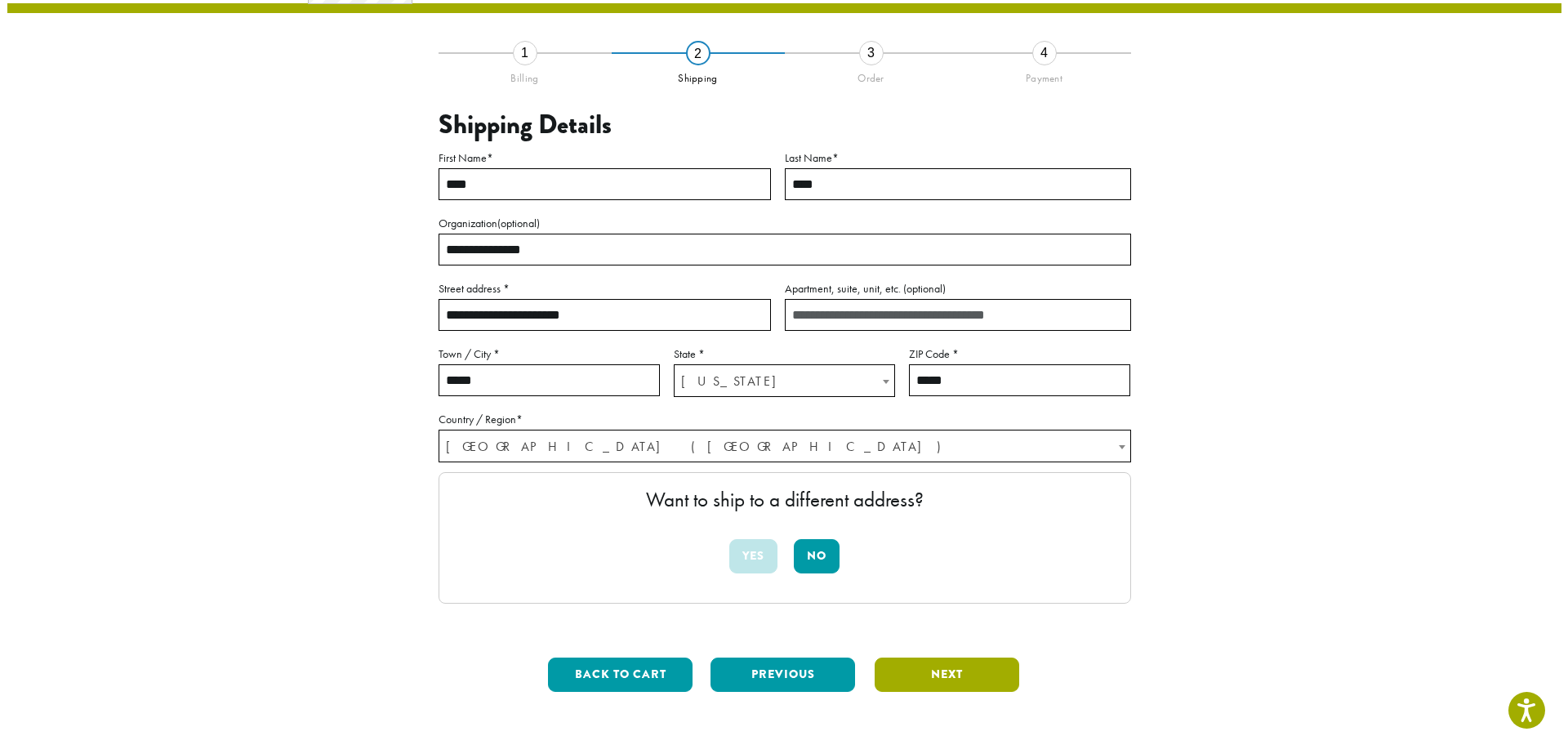
scroll to position [93, 0]
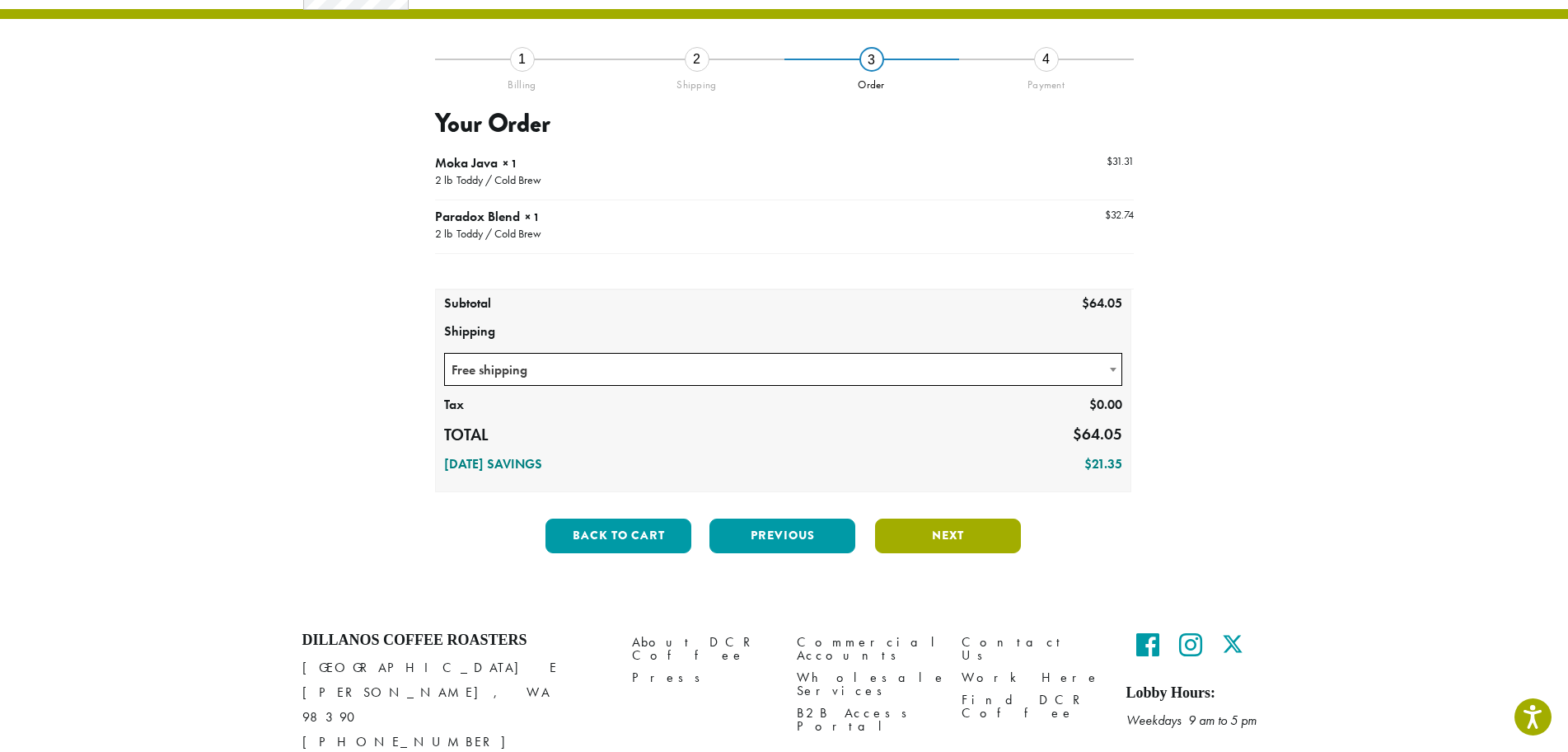
click at [917, 539] on button "Next" at bounding box center [948, 535] width 146 height 34
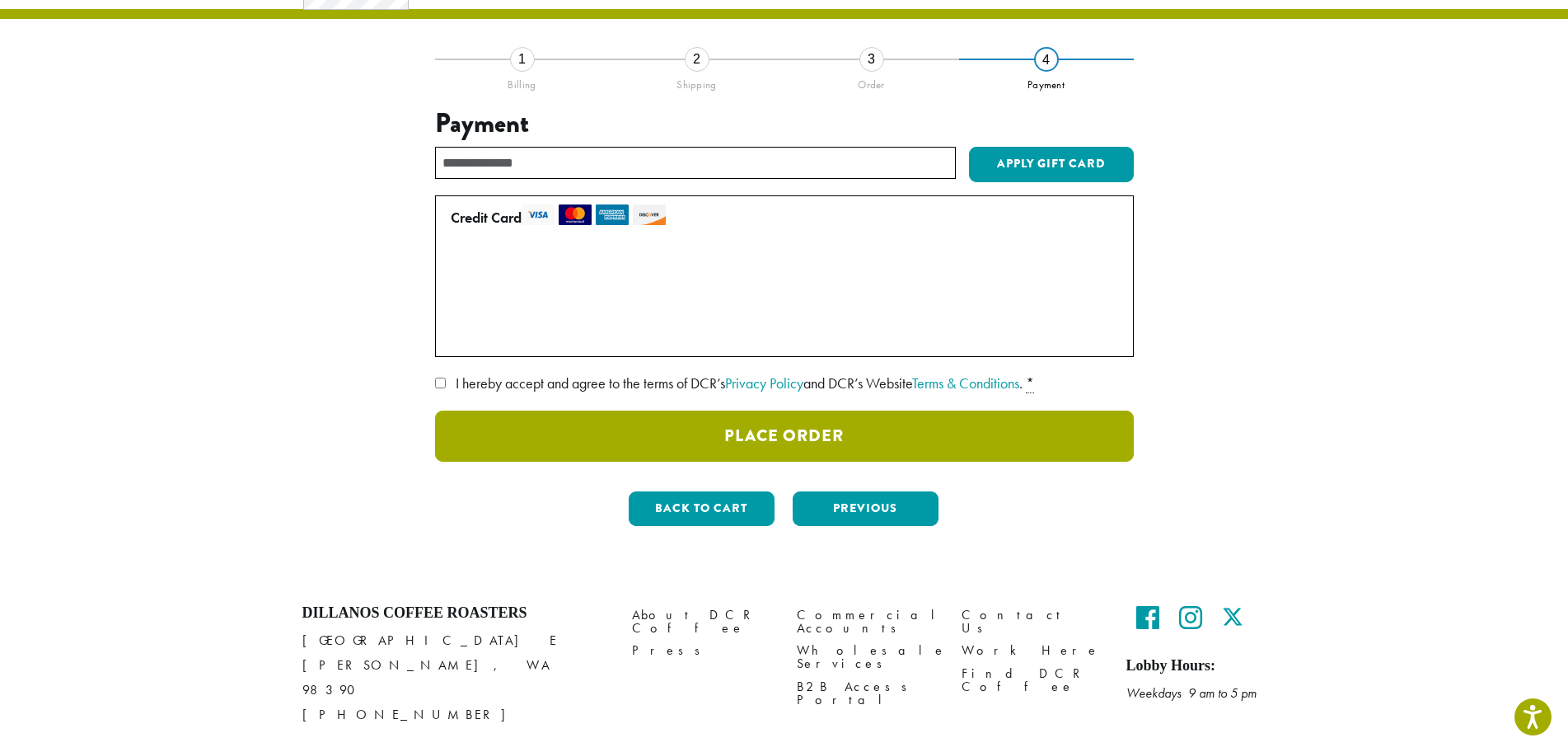
click at [755, 438] on button "Place Order" at bounding box center [784, 436] width 699 height 51
